Goal: Information Seeking & Learning: Learn about a topic

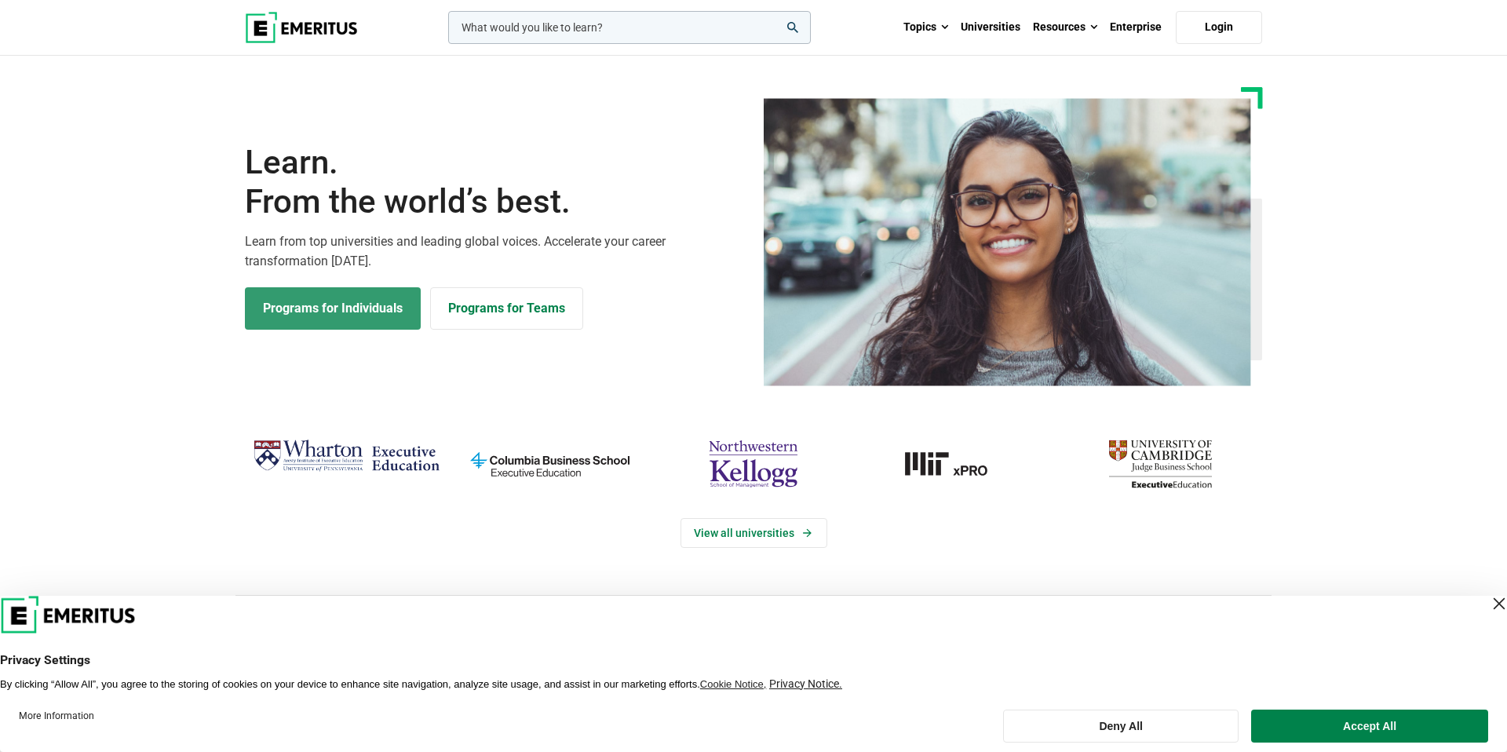
click at [364, 316] on link "Programs for Individuals" at bounding box center [333, 308] width 176 height 42
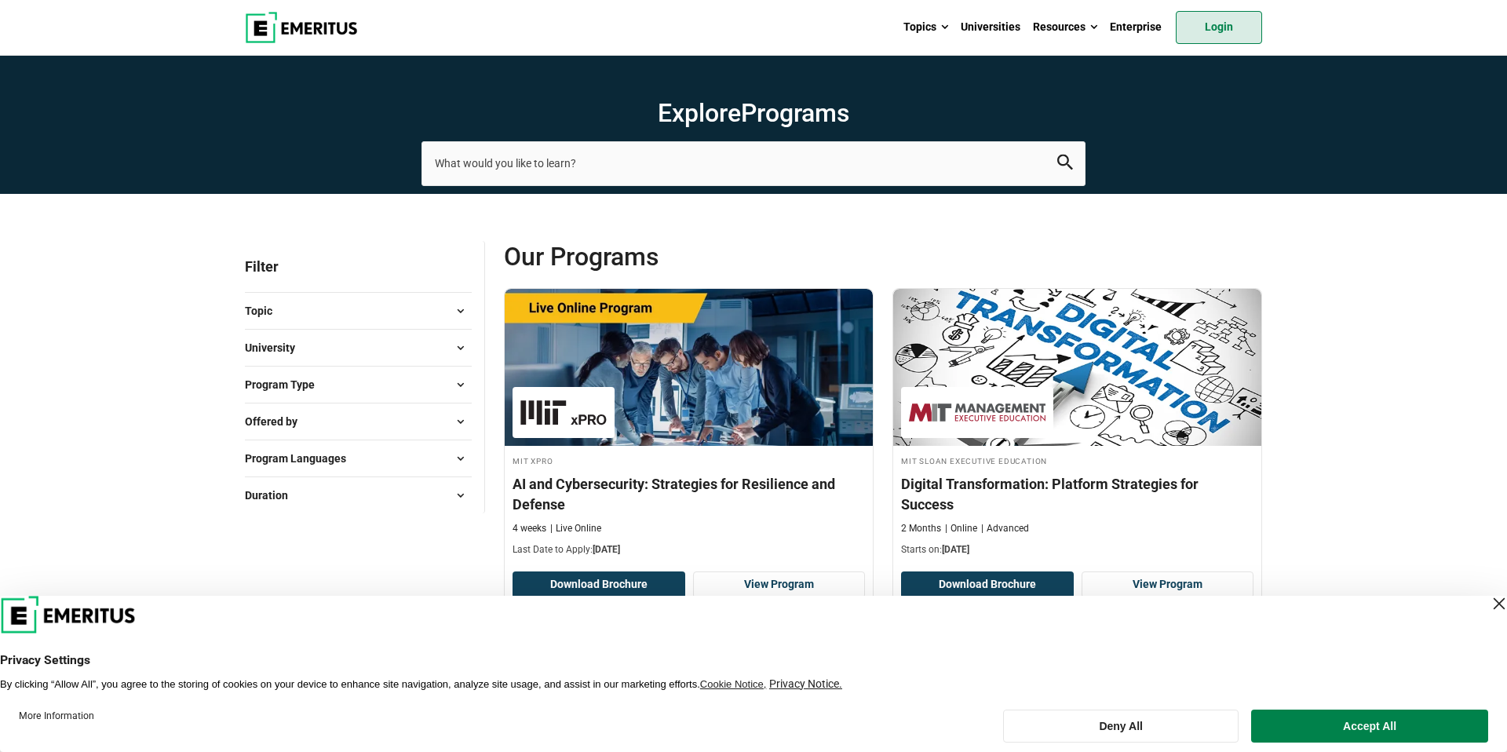
drag, startPoint x: 1273, startPoint y: 15, endPoint x: 1233, endPoint y: 15, distance: 40.0
click at [1273, 15] on header "Topics AI and Machine Learning By 2023, 40 percent of infrastructure and operat…" at bounding box center [753, 28] width 1507 height 56
click at [1226, 15] on link "Login" at bounding box center [1219, 27] width 86 height 33
